Goal: Task Accomplishment & Management: Manage account settings

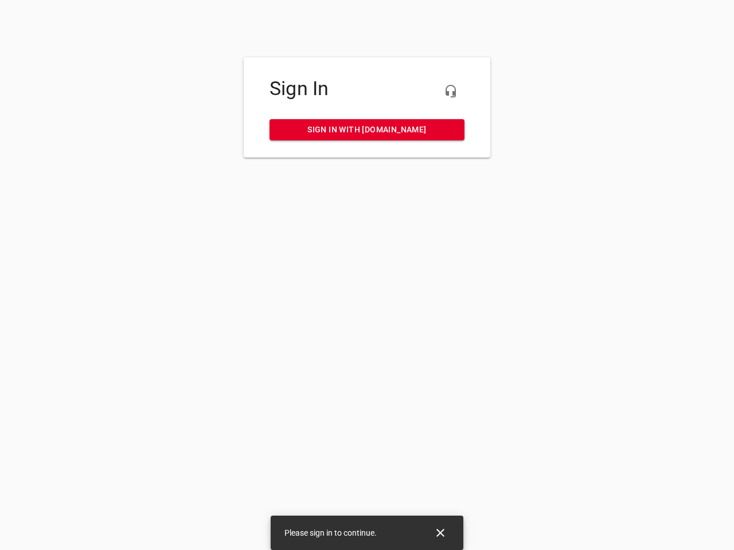
click at [451, 91] on icon "button" at bounding box center [451, 91] width 14 height 14
click at [440, 533] on icon "Close" at bounding box center [440, 533] width 8 height 8
